Goal: Task Accomplishment & Management: Use online tool/utility

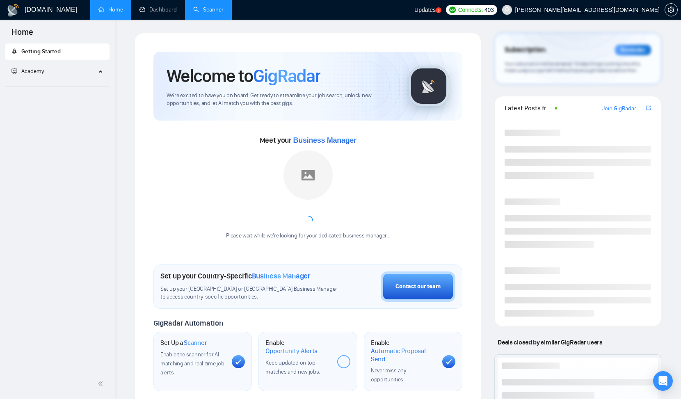
click at [213, 9] on link "Scanner" at bounding box center [208, 9] width 30 height 7
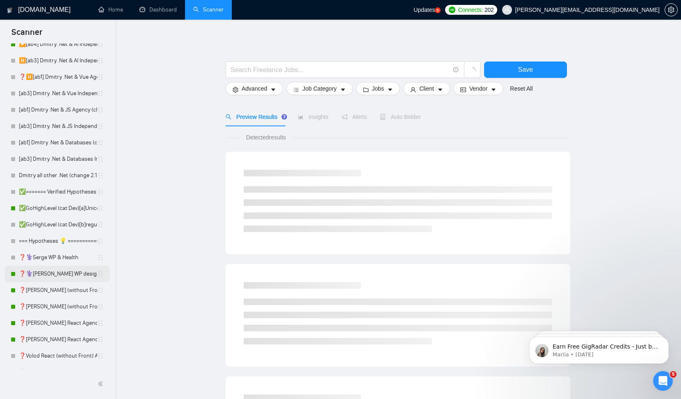
scroll to position [105, 0]
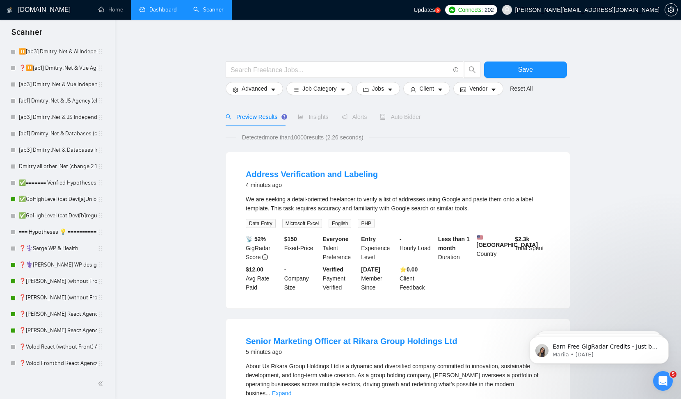
click at [149, 11] on link "Dashboard" at bounding box center [158, 9] width 37 height 7
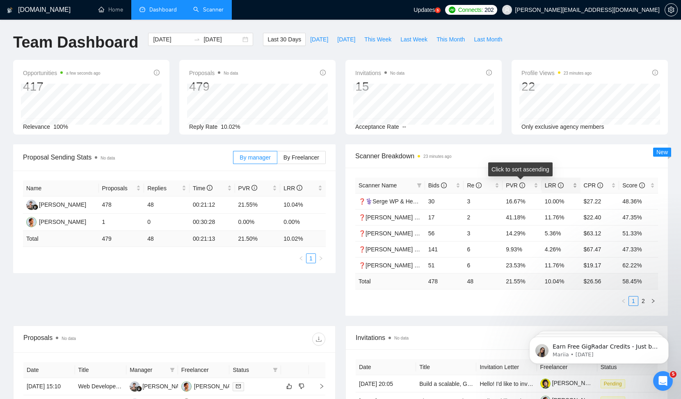
click at [551, 184] on span "LRR" at bounding box center [554, 185] width 19 height 7
click at [551, 185] on span "LRR" at bounding box center [554, 185] width 19 height 7
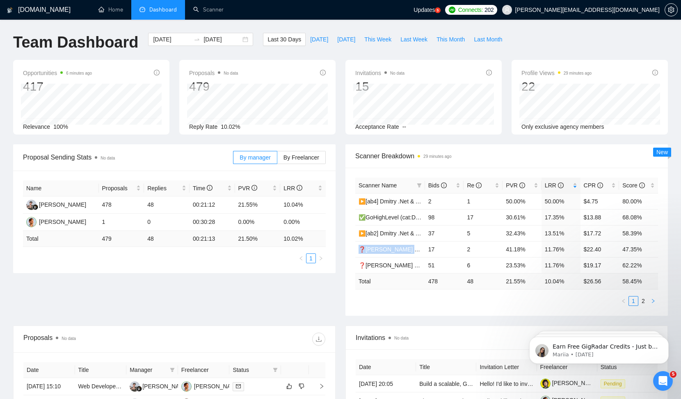
click at [654, 302] on icon "right" at bounding box center [653, 301] width 5 height 5
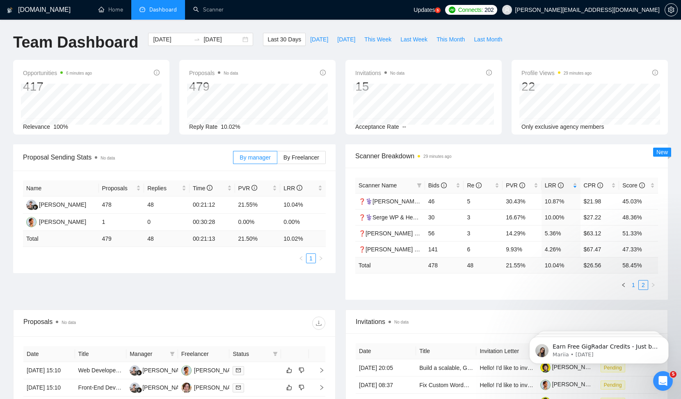
click at [632, 287] on link "1" at bounding box center [633, 285] width 9 height 9
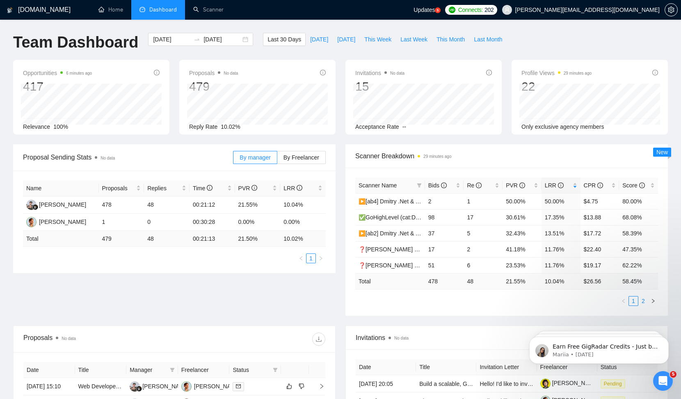
click at [644, 300] on link "2" at bounding box center [643, 301] width 9 height 9
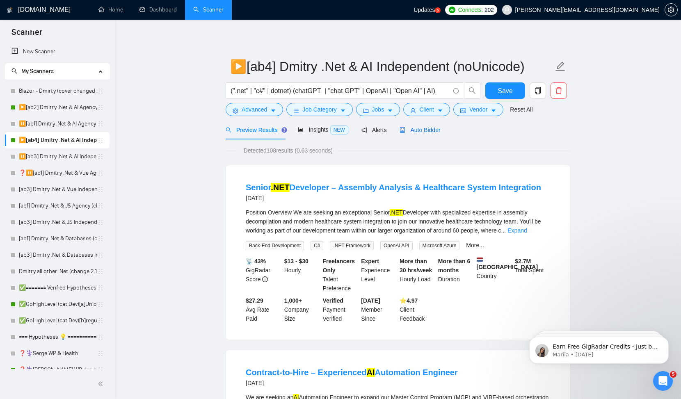
click at [424, 128] on span "Auto Bidder" at bounding box center [420, 130] width 41 height 7
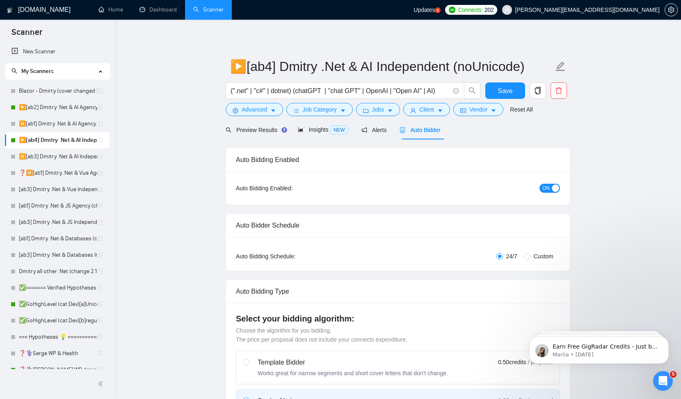
checkbox input "true"
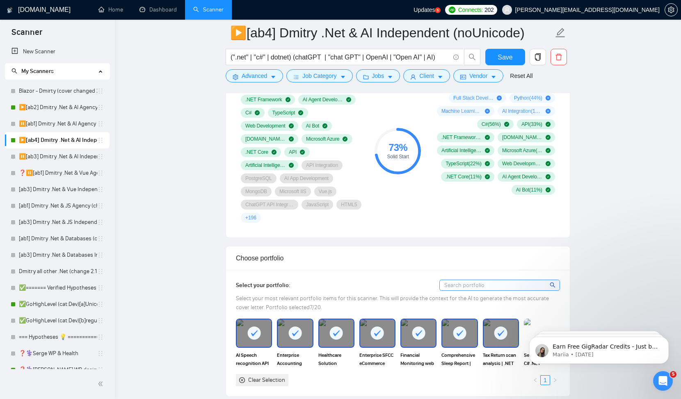
scroll to position [497, 0]
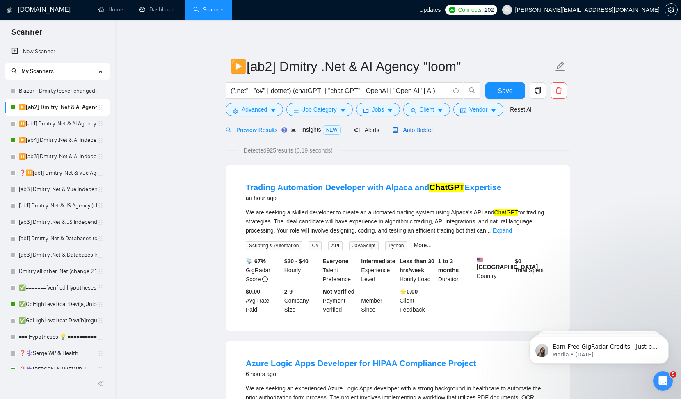
click at [422, 133] on span "Auto Bidder" at bounding box center [412, 130] width 41 height 7
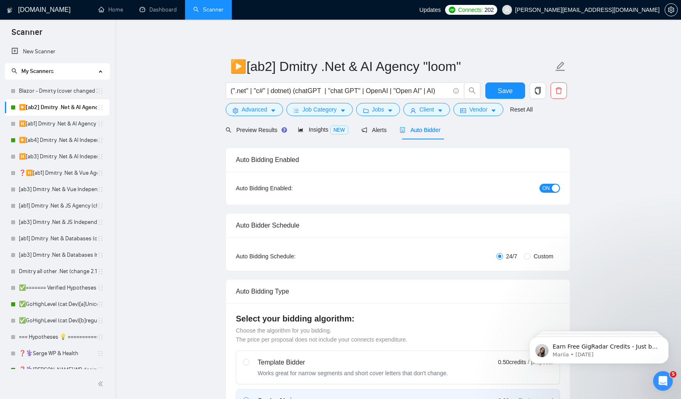
checkbox input "true"
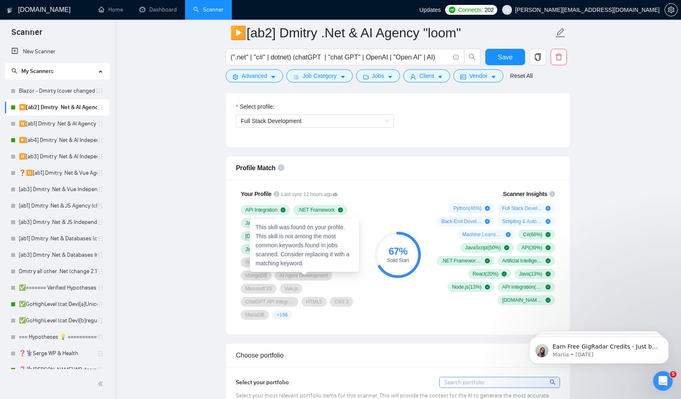
scroll to position [582, 0]
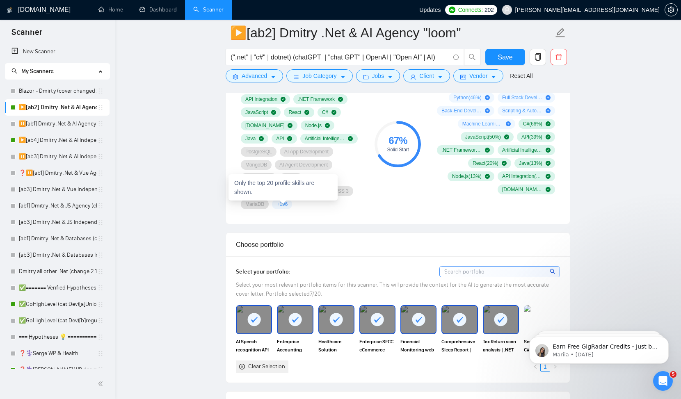
click at [283, 202] on span "+ 196" at bounding box center [282, 204] width 11 height 7
click at [285, 205] on span "+ 196" at bounding box center [282, 204] width 11 height 7
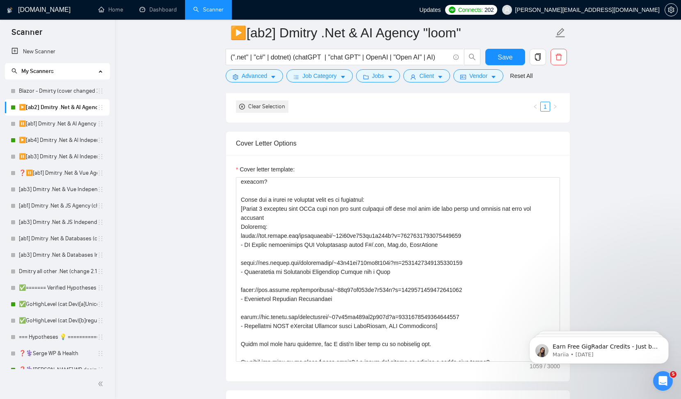
scroll to position [18, 0]
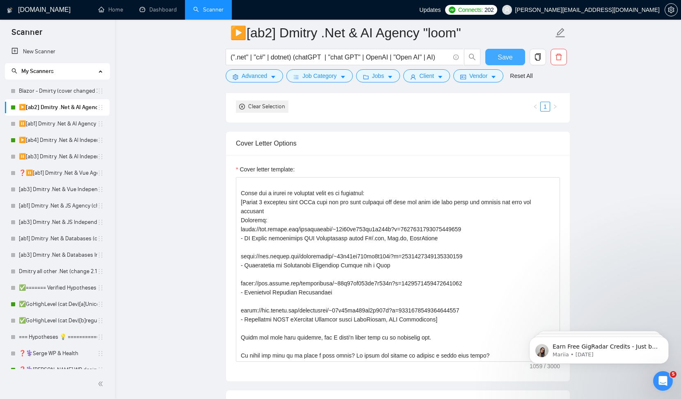
click at [503, 58] on span "Save" at bounding box center [505, 57] width 15 height 10
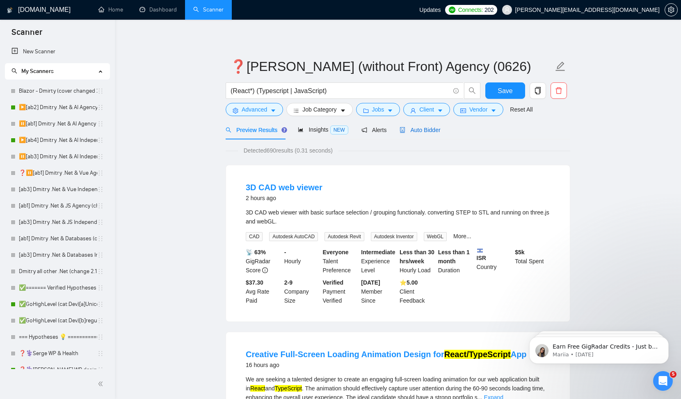
click at [418, 129] on span "Auto Bidder" at bounding box center [420, 130] width 41 height 7
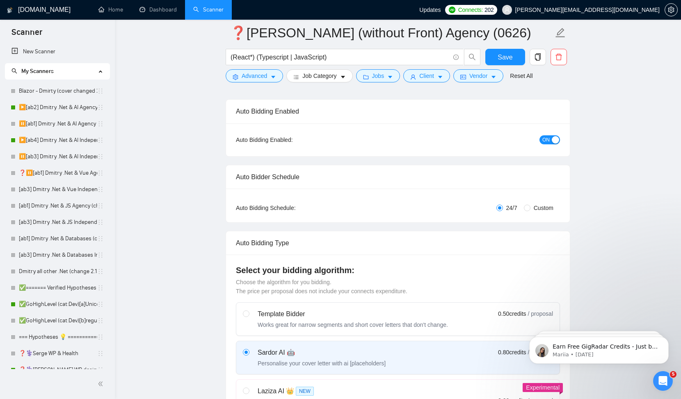
scroll to position [531, 0]
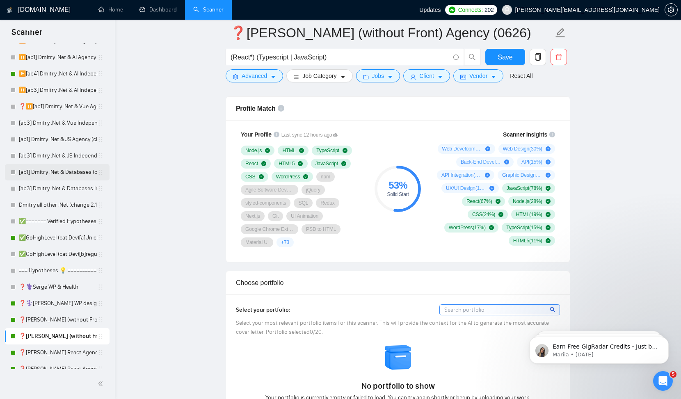
scroll to position [67, 0]
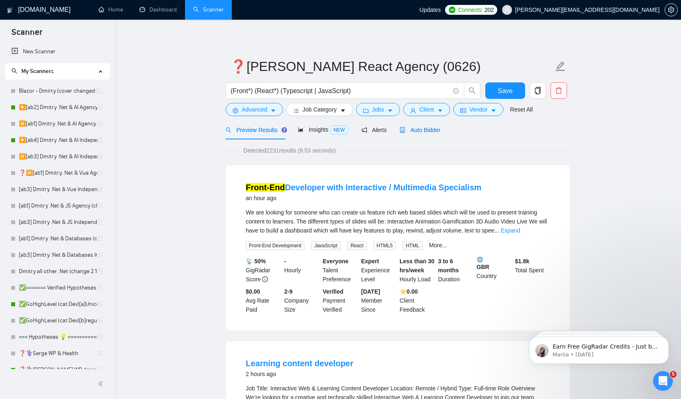
click at [429, 130] on span "Auto Bidder" at bounding box center [420, 130] width 41 height 7
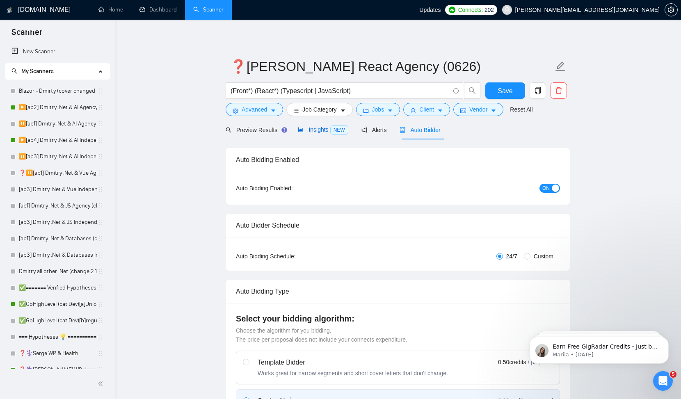
click at [316, 131] on span "Insights NEW" at bounding box center [323, 129] width 50 height 7
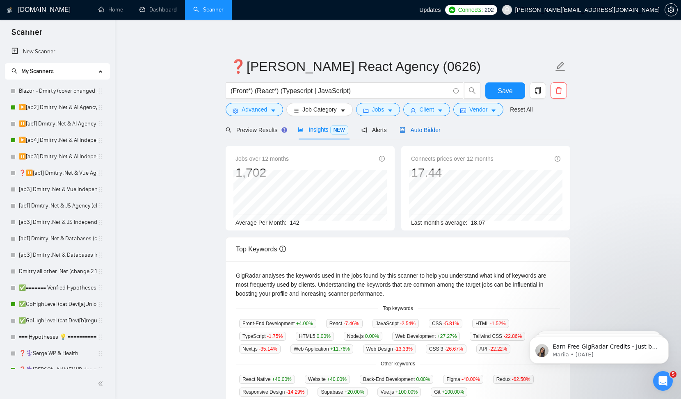
click at [431, 130] on span "Auto Bidder" at bounding box center [420, 130] width 41 height 7
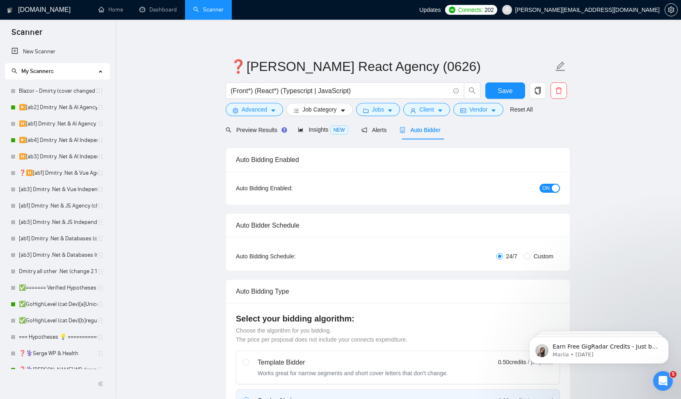
click at [550, 188] on button "ON" at bounding box center [550, 188] width 21 height 9
click at [507, 92] on span "Save" at bounding box center [505, 91] width 15 height 10
click at [545, 188] on span "ON" at bounding box center [545, 188] width 7 height 9
click at [506, 89] on div "Reset all filters" at bounding box center [525, 94] width 44 height 14
click at [497, 90] on button "Save" at bounding box center [505, 90] width 40 height 16
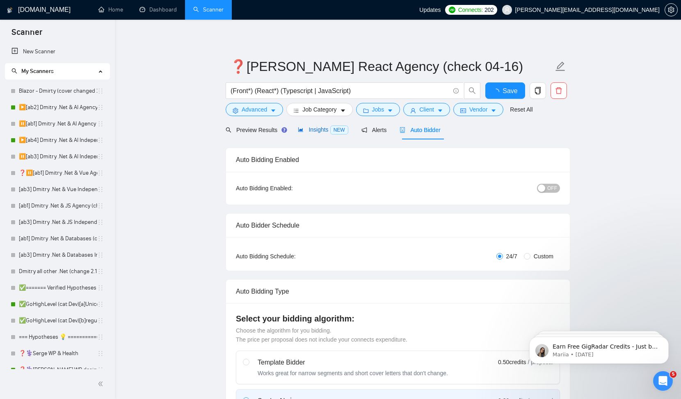
click at [311, 132] on span "Insights NEW" at bounding box center [323, 129] width 50 height 7
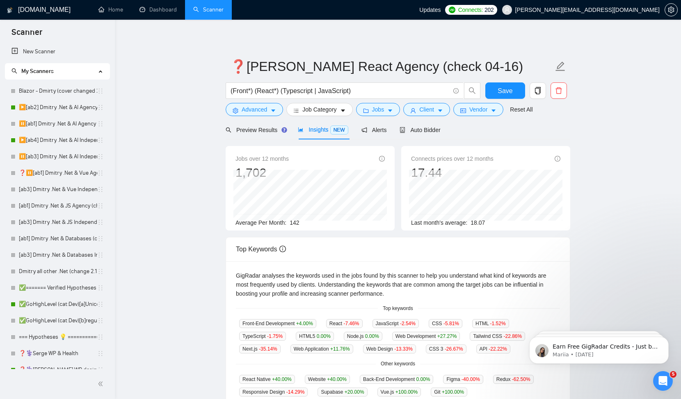
click at [601, 163] on main "❓[PERSON_NAME] React Agency (check 04-16) (Front*) (React*) (Typescript | JavaS…" at bounding box center [398, 302] width 540 height 538
